Goal: Task Accomplishment & Management: Use online tool/utility

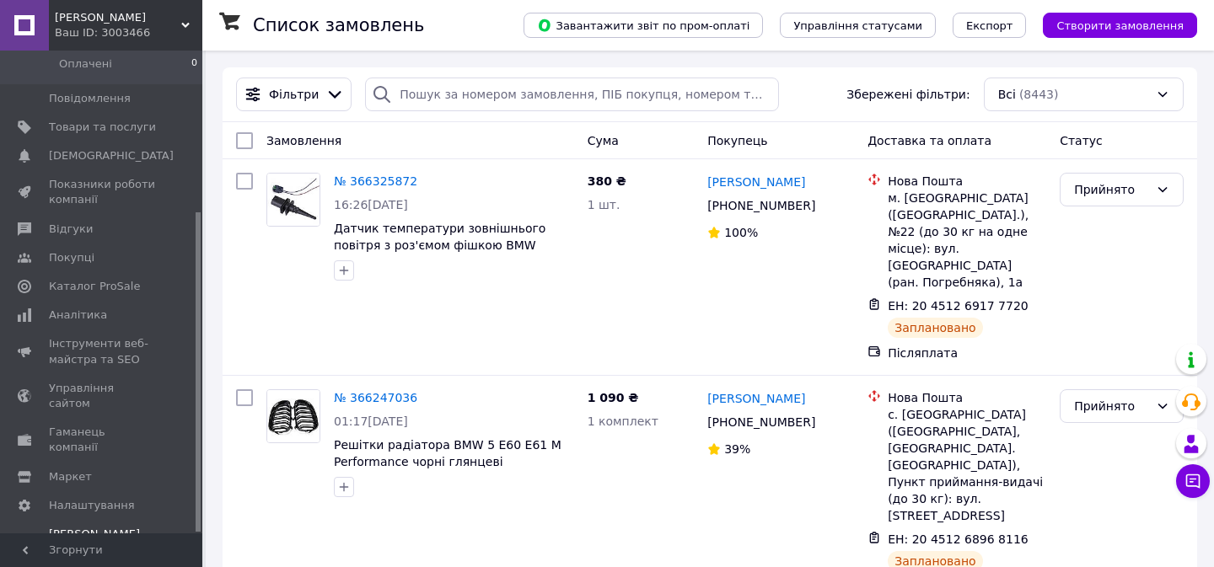
click at [88, 557] on div "Prom мікс 1 000" at bounding box center [102, 564] width 107 height 15
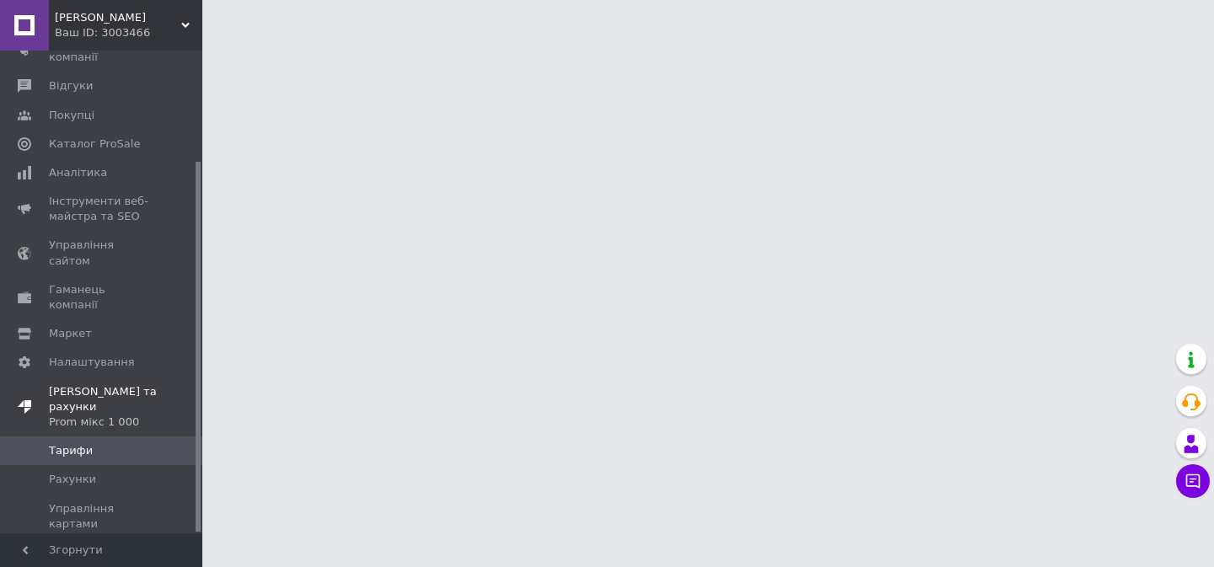
scroll to position [144, 0]
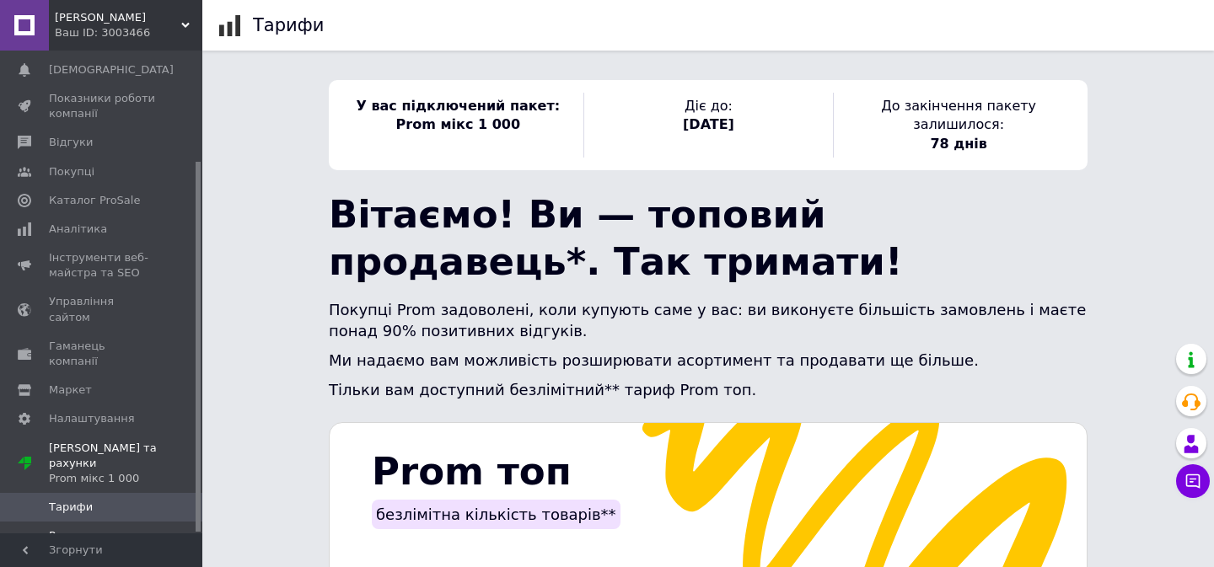
click at [95, 529] on span "Рахунки" at bounding box center [102, 536] width 107 height 15
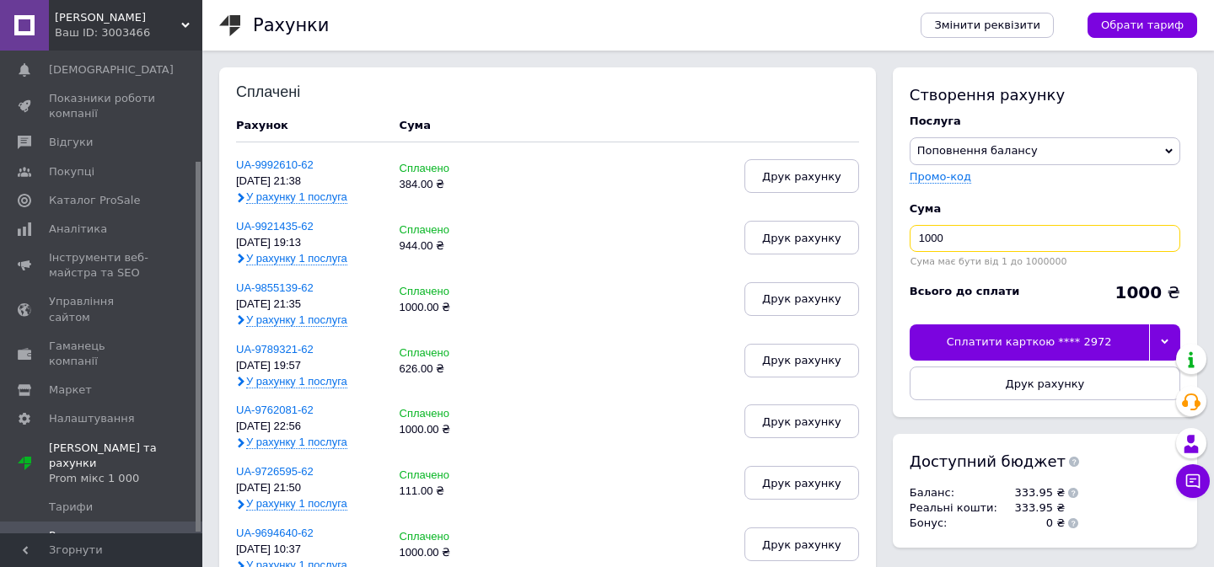
click at [934, 248] on input "1000" at bounding box center [1045, 238] width 271 height 27
type input "72"
click at [997, 346] on div "Сплатити карткою **** 2972" at bounding box center [1029, 342] width 239 height 35
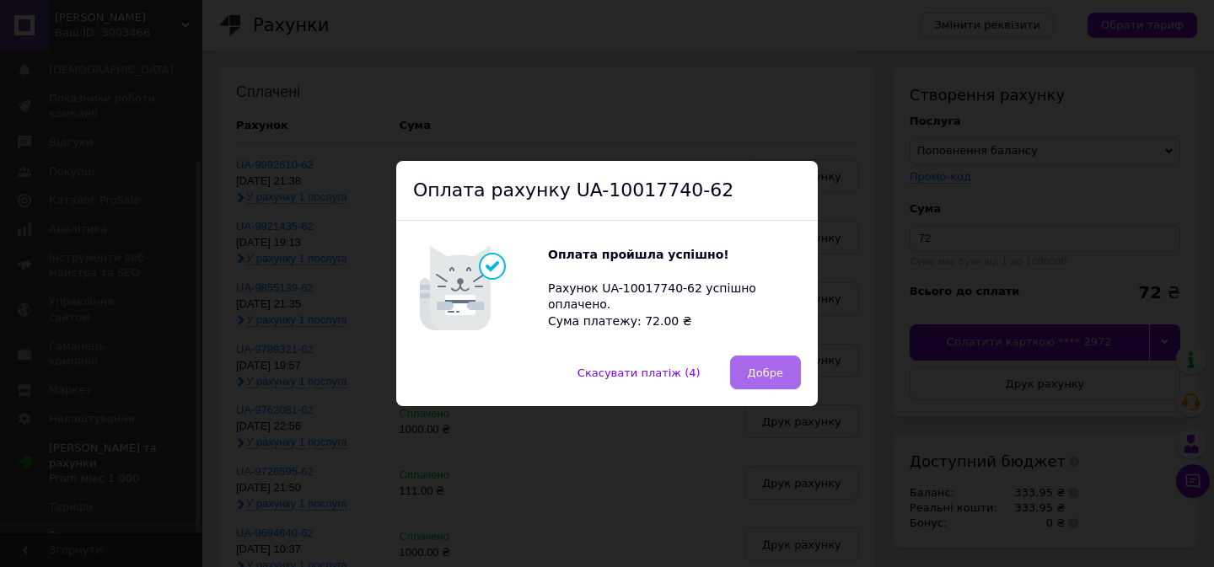
click at [764, 368] on span "Добре" at bounding box center [765, 373] width 35 height 13
